Goal: Task Accomplishment & Management: Complete application form

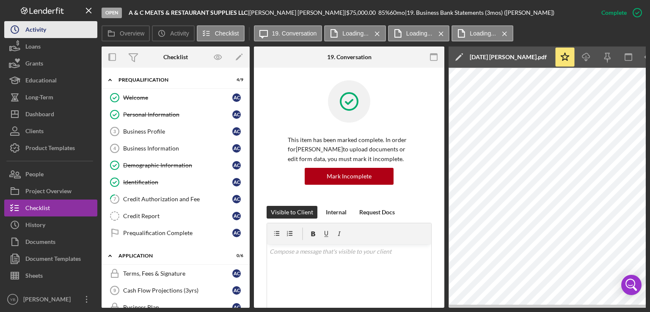
scroll to position [179, 0]
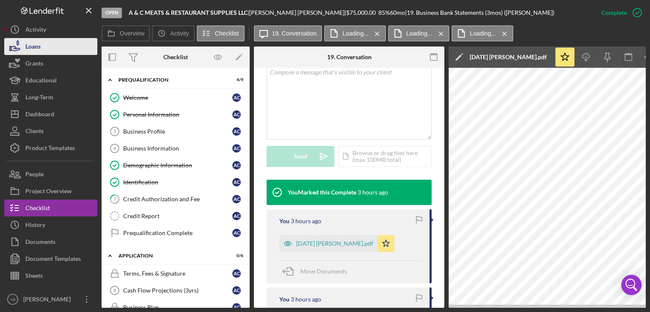
click at [51, 47] on button "Loans" at bounding box center [50, 46] width 93 height 17
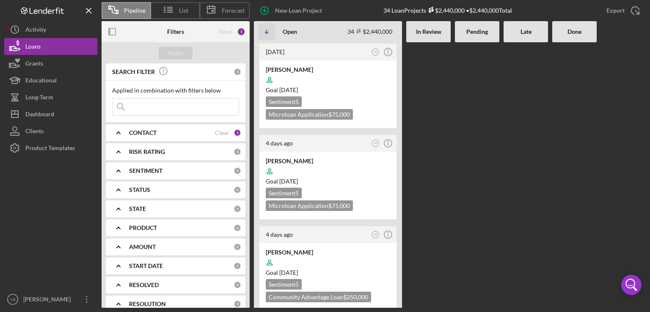
click at [477, 145] on div at bounding box center [477, 175] width 44 height 266
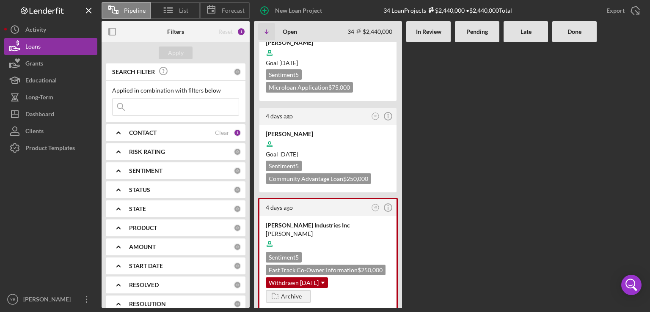
scroll to position [85, 0]
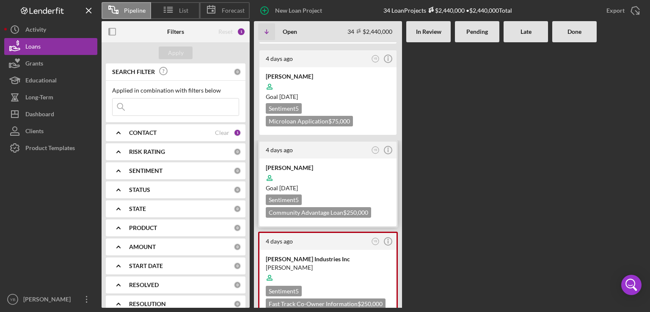
click at [352, 180] on div at bounding box center [328, 178] width 124 height 16
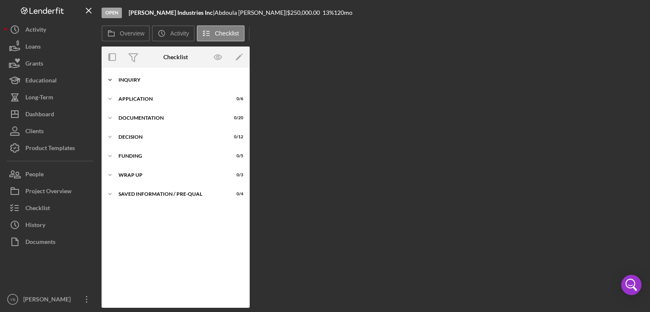
click at [128, 82] on div "Inquiry" at bounding box center [179, 79] width 121 height 5
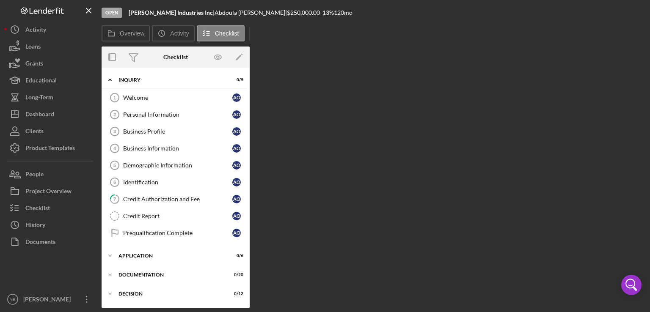
drag, startPoint x: 246, startPoint y: 124, endPoint x: 245, endPoint y: 160, distance: 36.4
click at [245, 160] on div "Welcome 1 Welcome A O Personal Information 2 Personal Information A O Business …" at bounding box center [176, 167] width 148 height 157
click at [141, 96] on div "Welcome" at bounding box center [177, 97] width 109 height 7
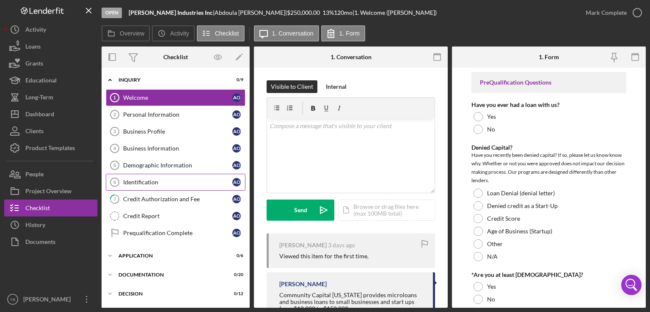
click at [153, 179] on div "Identification" at bounding box center [177, 182] width 109 height 7
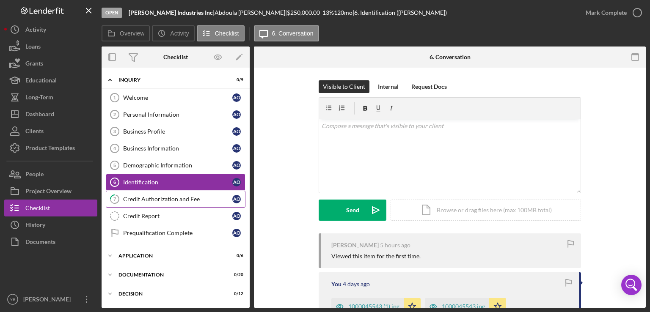
click at [169, 196] on div "Credit Authorization and Fee" at bounding box center [177, 199] width 109 height 7
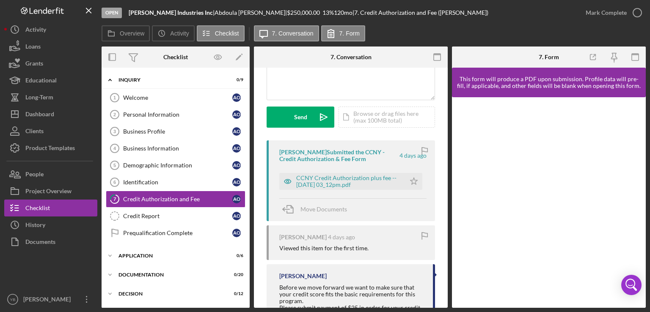
scroll to position [94, 0]
click at [152, 215] on div "Credit Report" at bounding box center [177, 216] width 109 height 7
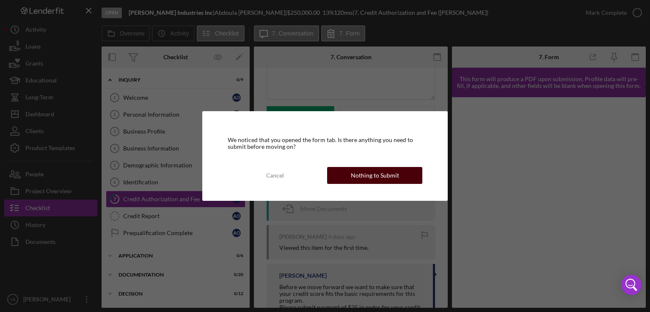
click at [382, 180] on div "Nothing to Submit" at bounding box center [375, 175] width 48 height 17
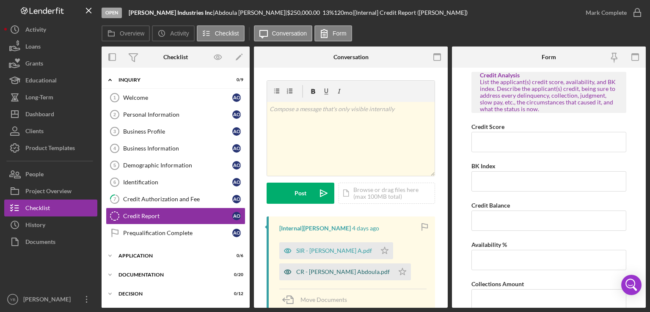
click at [339, 273] on div "CR - [PERSON_NAME] Abdoula.pdf" at bounding box center [343, 272] width 94 height 7
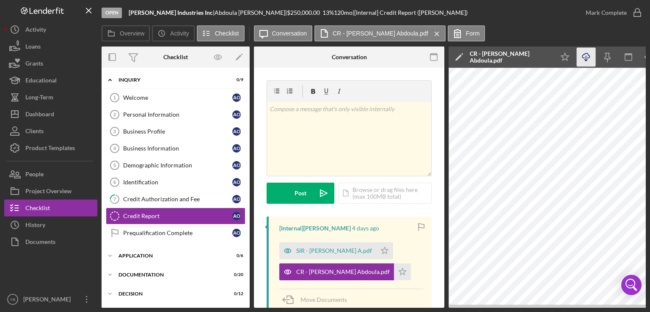
click at [584, 55] on icon "button" at bounding box center [585, 55] width 7 height 5
